Goal: Find specific page/section: Find specific page/section

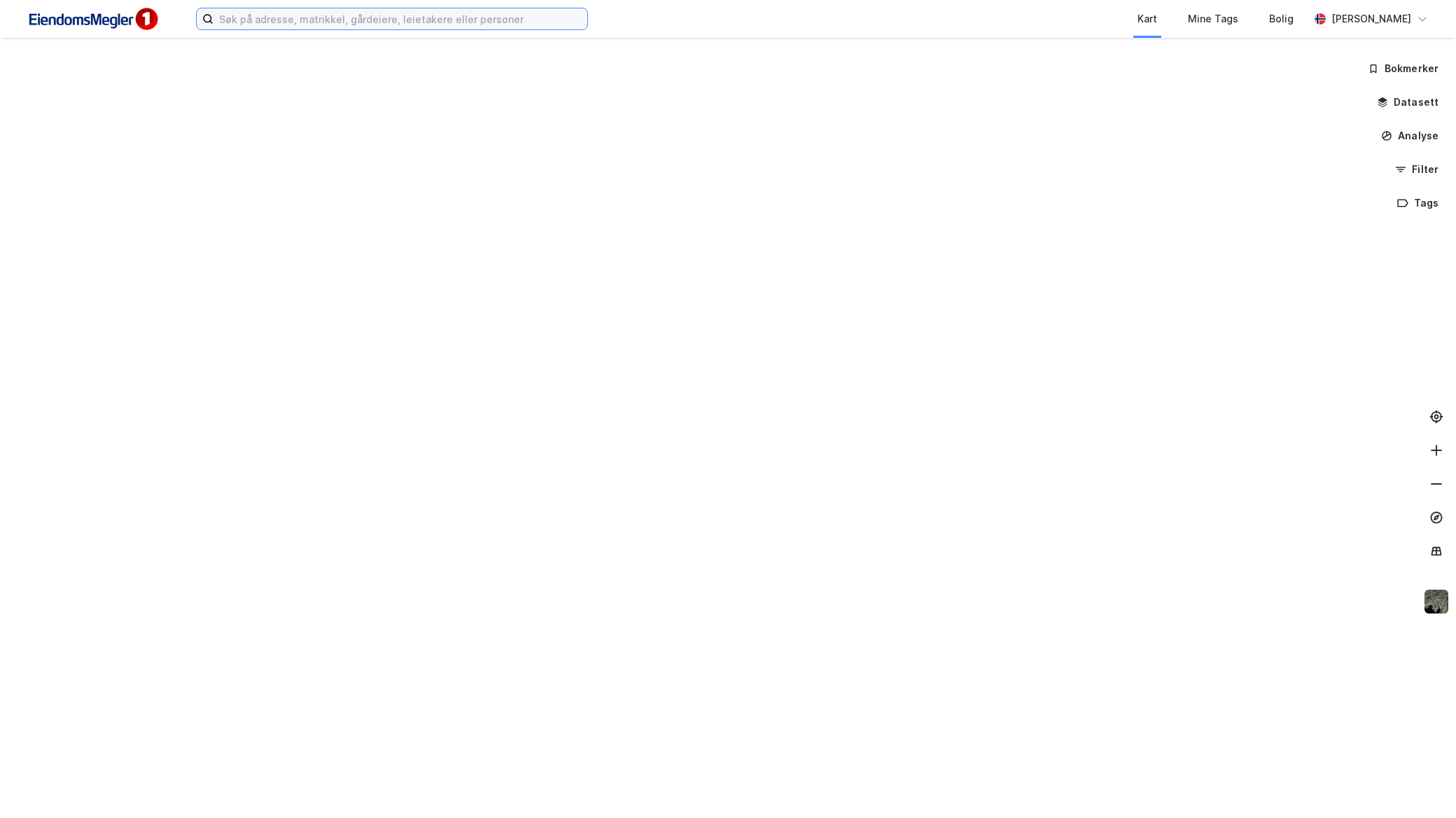
click at [319, 17] on input at bounding box center [400, 19] width 374 height 21
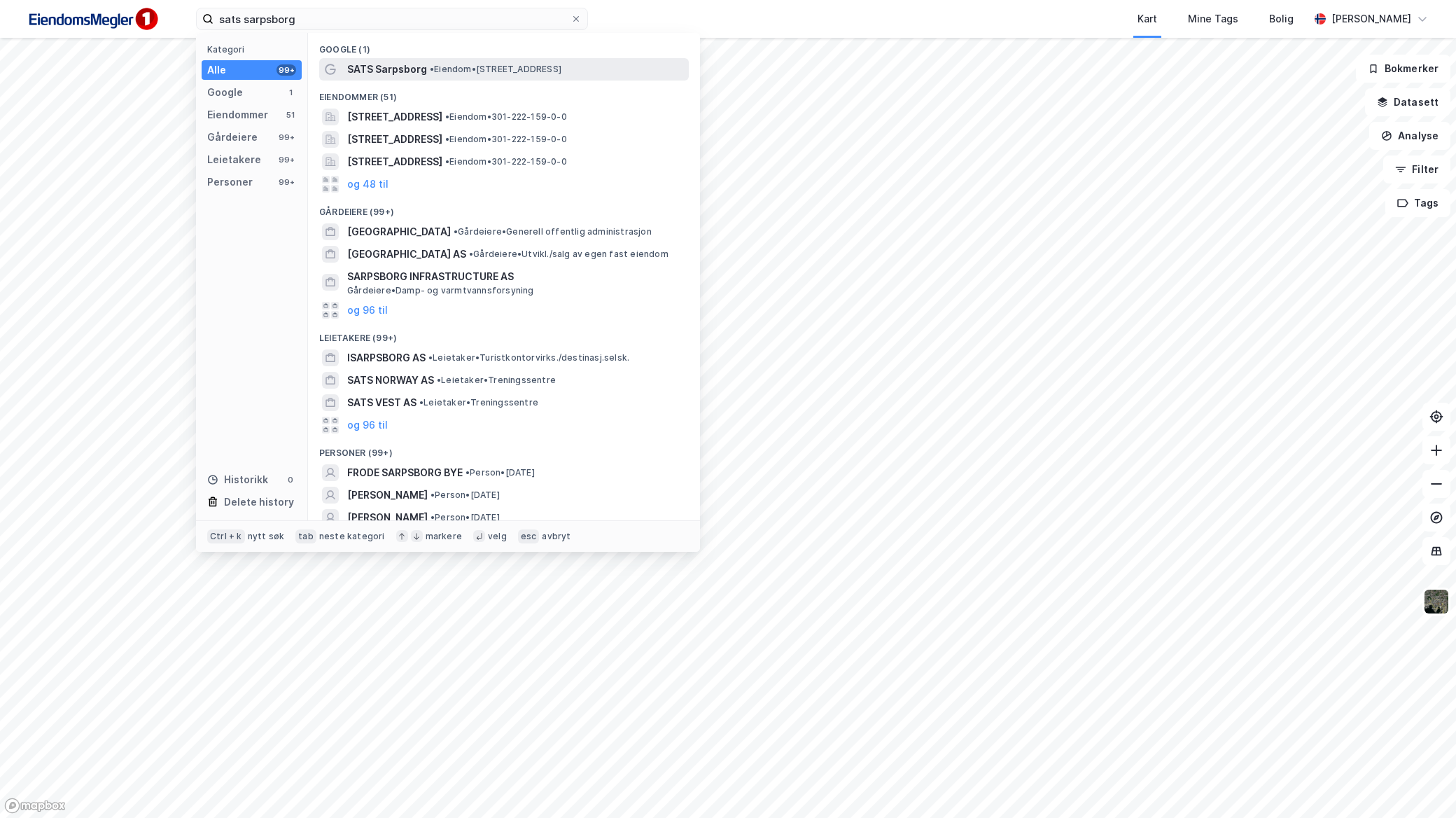
click at [397, 70] on span "SATS Sarpsborg" at bounding box center [387, 69] width 80 height 17
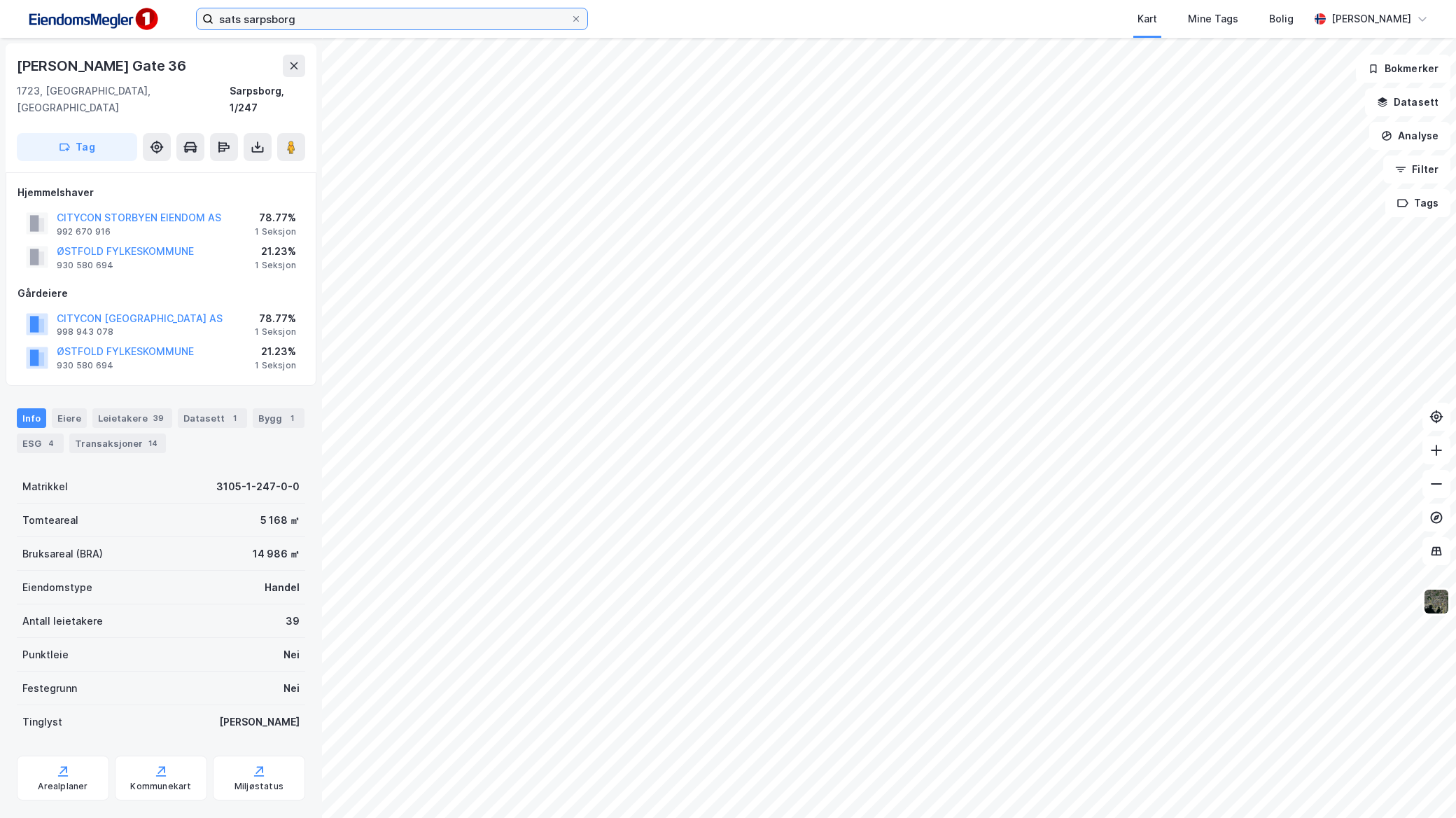
click at [399, 28] on input "sats sarpsborg" at bounding box center [392, 19] width 357 height 21
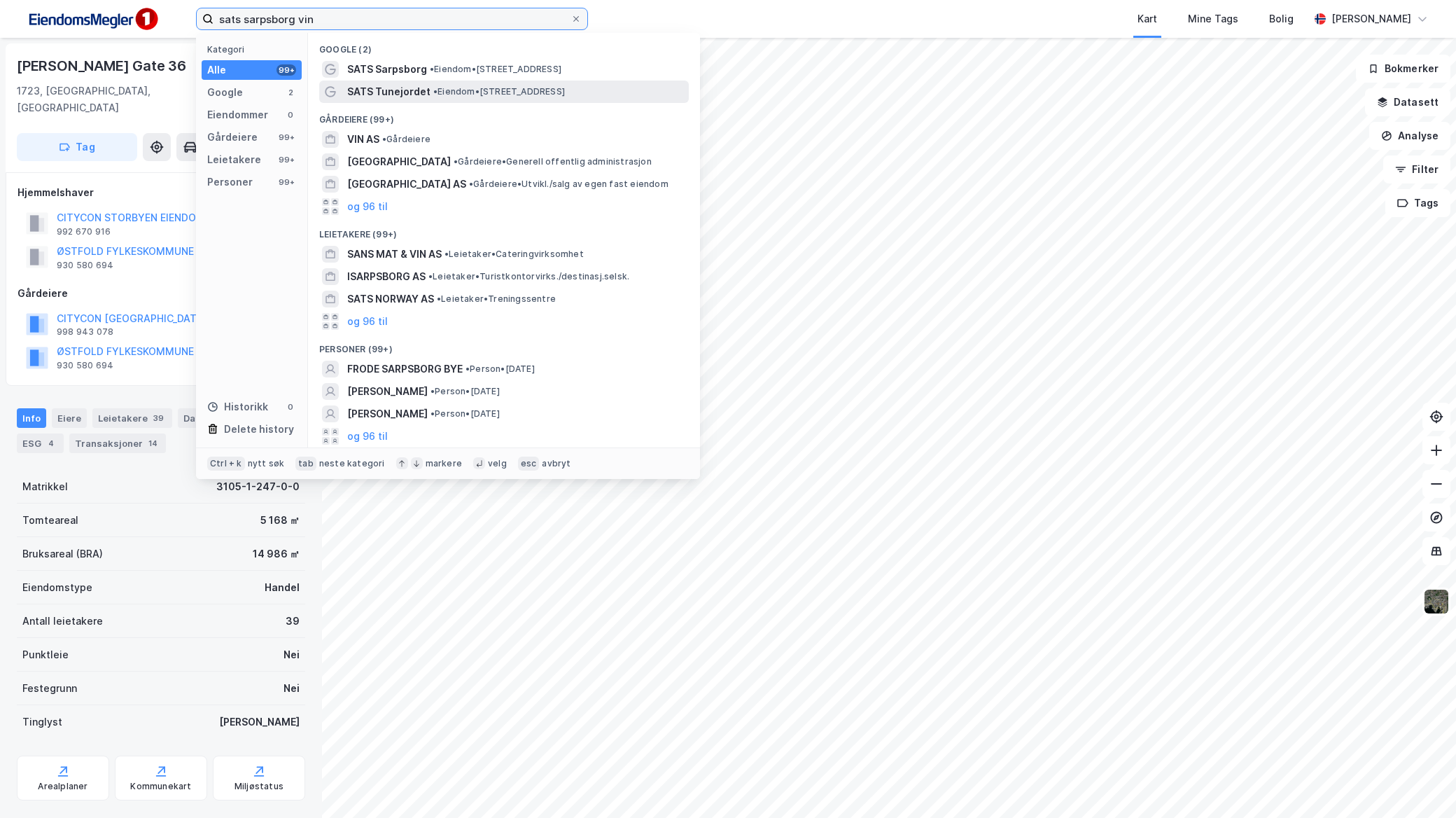
type input "sats sarpsborg vin"
click at [487, 87] on span "• Eiendom • [STREET_ADDRESS]" at bounding box center [499, 91] width 131 height 11
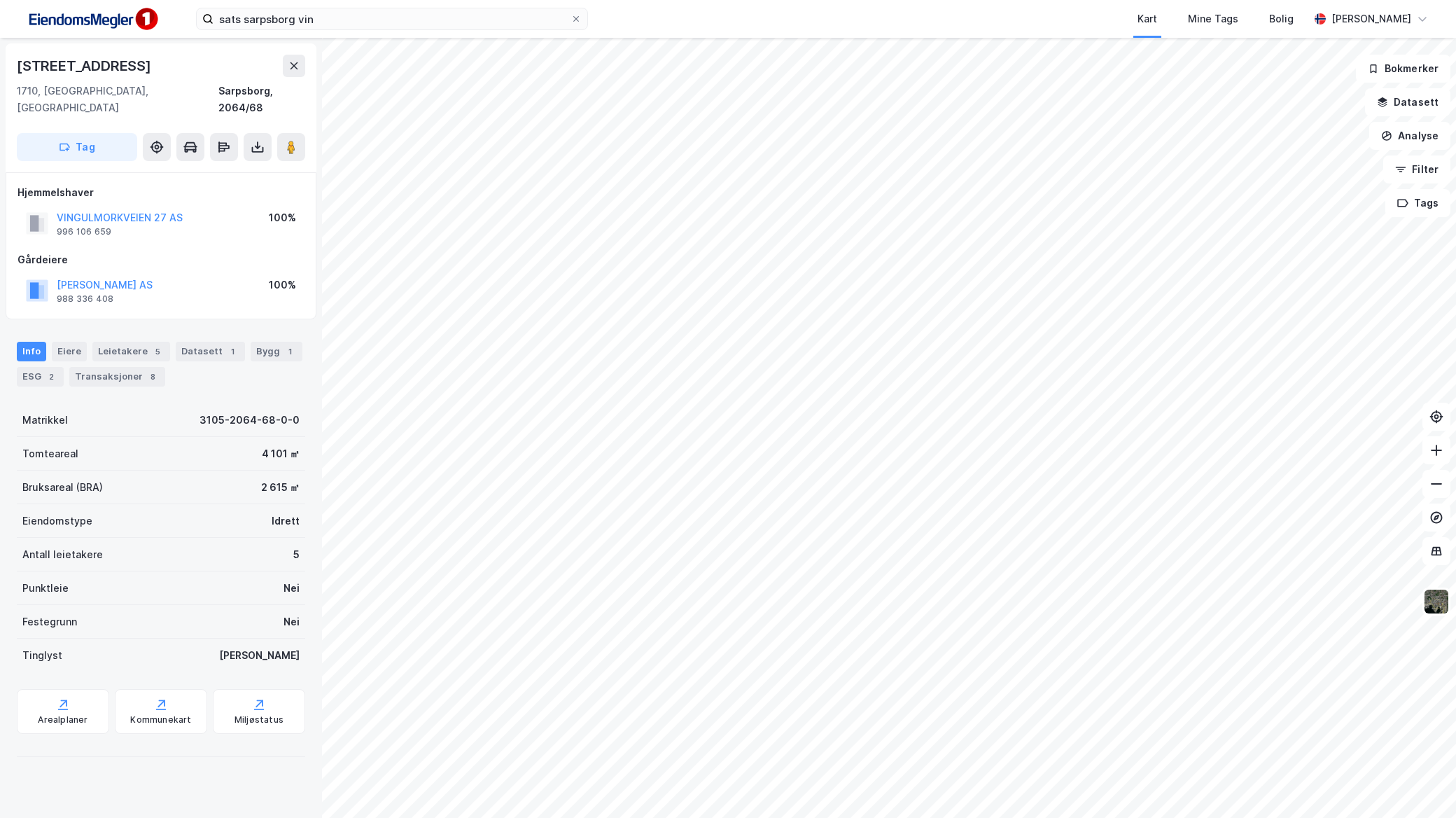
drag, startPoint x: 169, startPoint y: 61, endPoint x: -7, endPoint y: 61, distance: 176.0
click at [0, 61] on html "sats sarpsborg vin Kart Mine Tags Bolig [PERSON_NAME] Vingulmorkveien 27 1710, …" at bounding box center [728, 409] width 1456 height 818
copy div "[STREET_ADDRESS]"
